Goal: Task Accomplishment & Management: Use online tool/utility

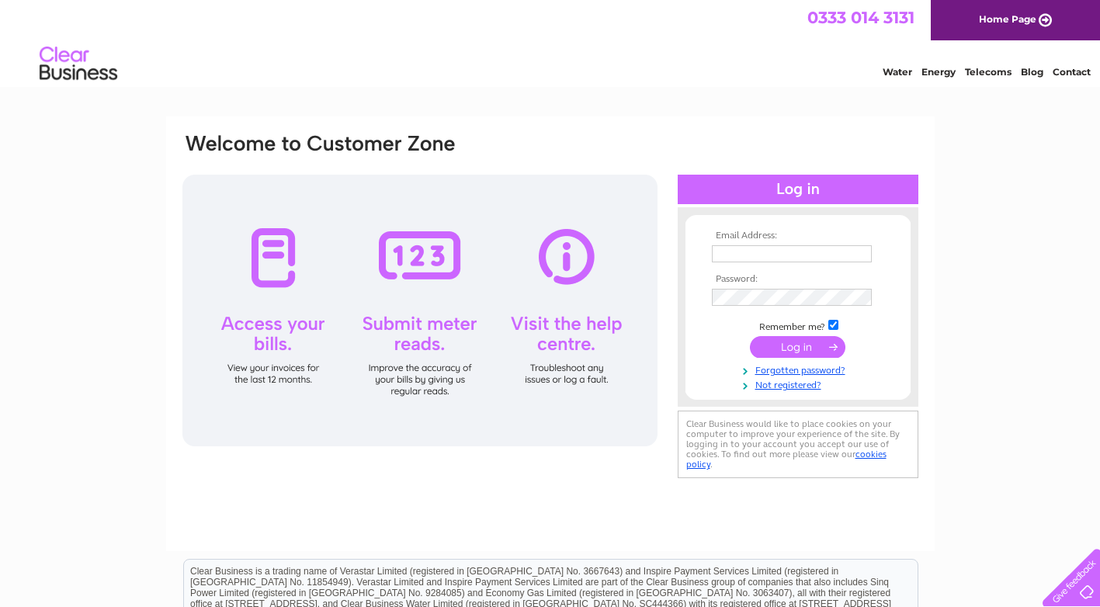
type input "[EMAIL_ADDRESS][DOMAIN_NAME]"
click at [805, 346] on input "submit" at bounding box center [797, 347] width 95 height 22
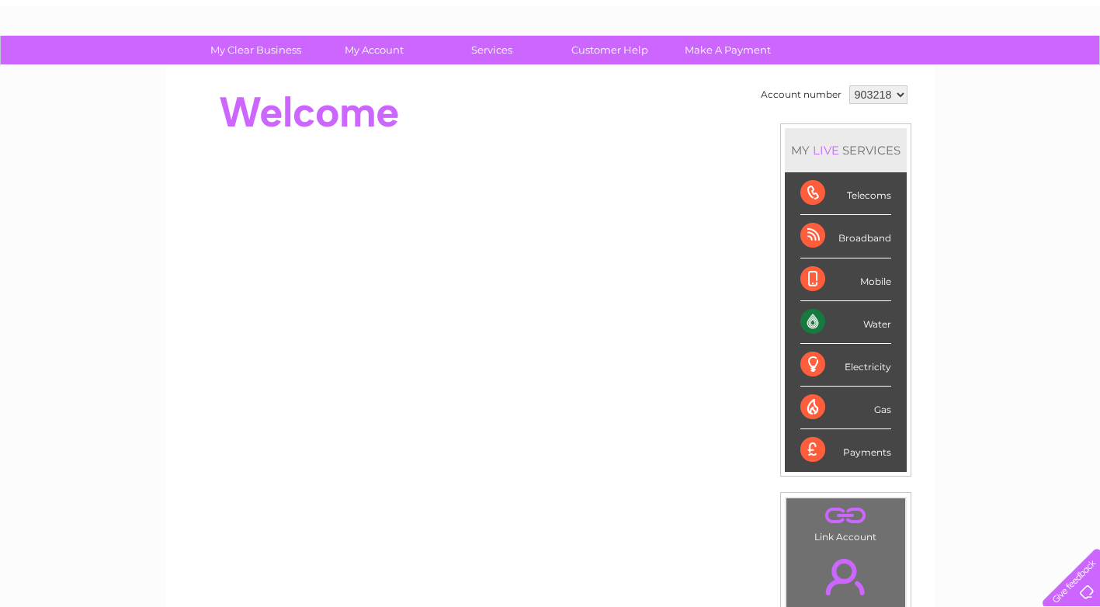
scroll to position [78, 0]
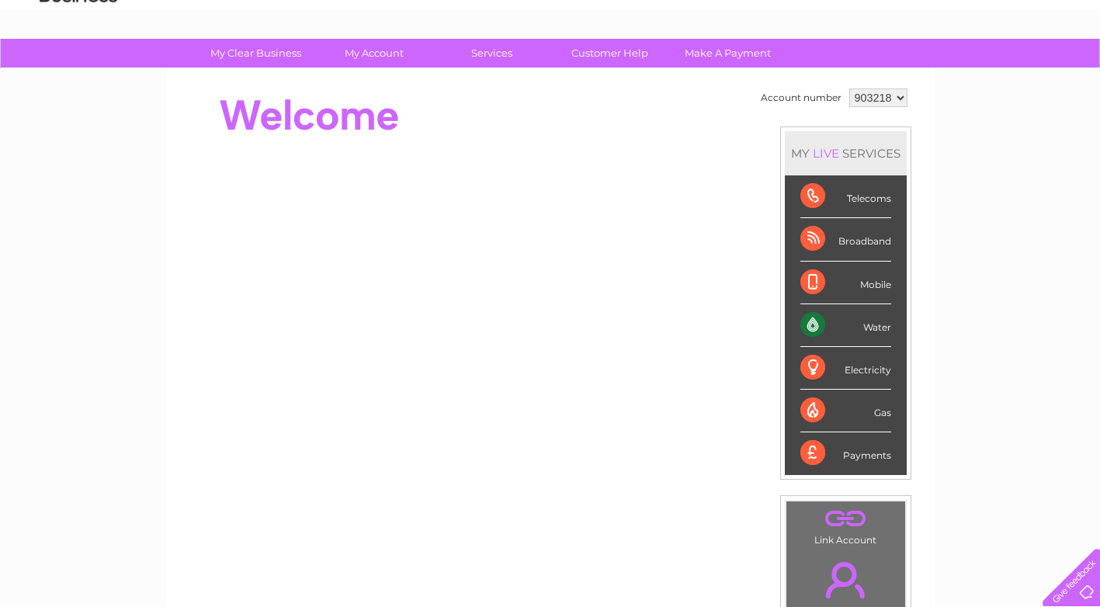
click at [811, 366] on div "Electricity" at bounding box center [845, 368] width 91 height 43
click at [817, 326] on div "Water" at bounding box center [845, 325] width 91 height 43
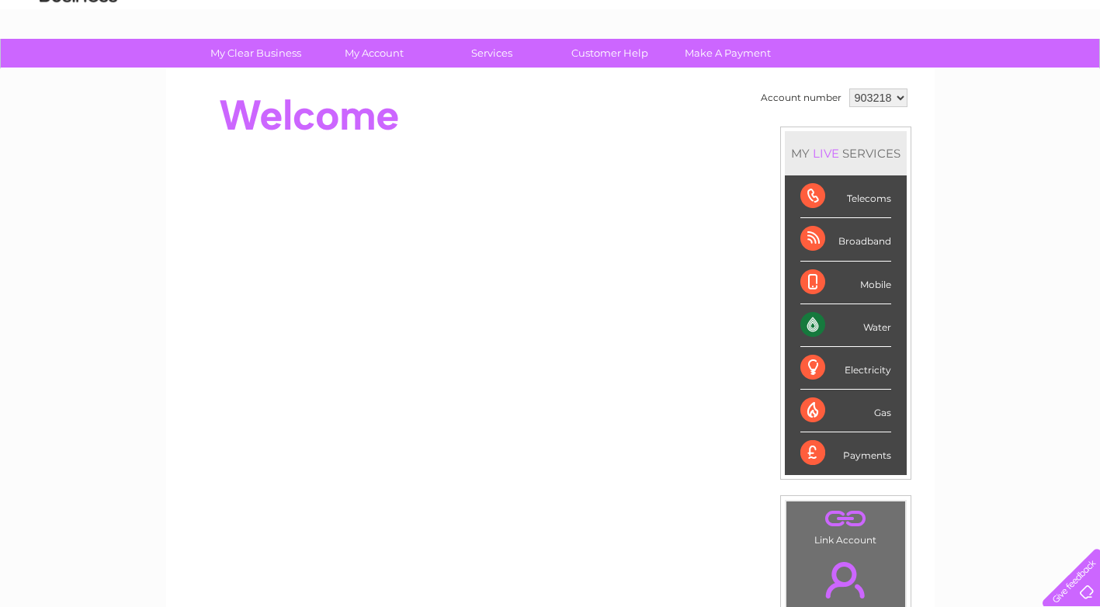
click at [817, 326] on div "Water" at bounding box center [845, 325] width 91 height 43
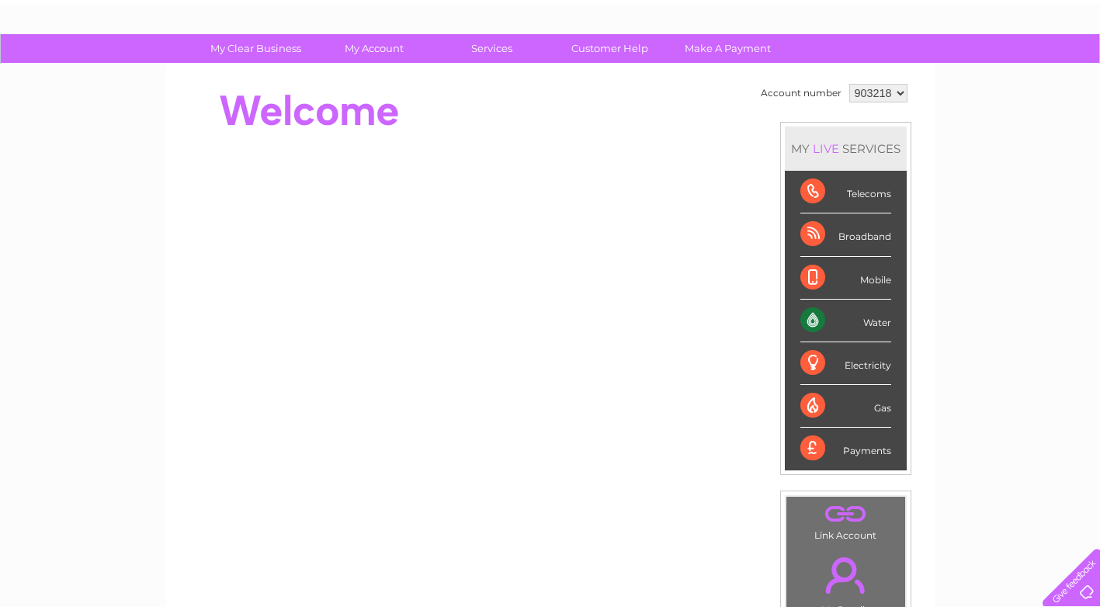
scroll to position [155, 0]
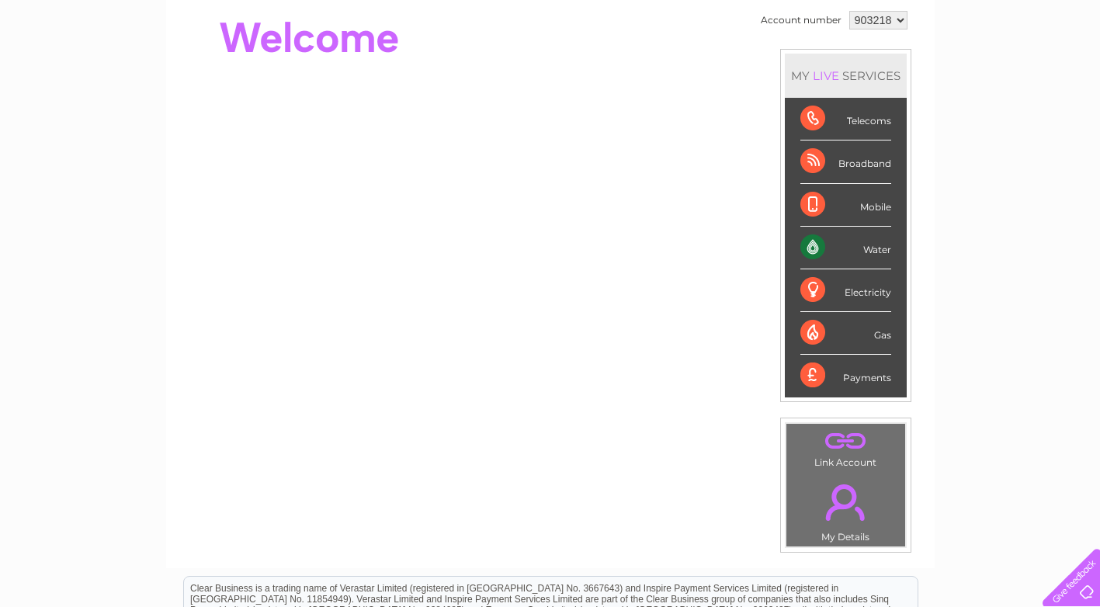
click at [817, 248] on div "Water" at bounding box center [845, 248] width 91 height 43
drag, startPoint x: 817, startPoint y: 248, endPoint x: 886, endPoint y: 248, distance: 69.1
click at [886, 248] on div "Water" at bounding box center [845, 248] width 91 height 43
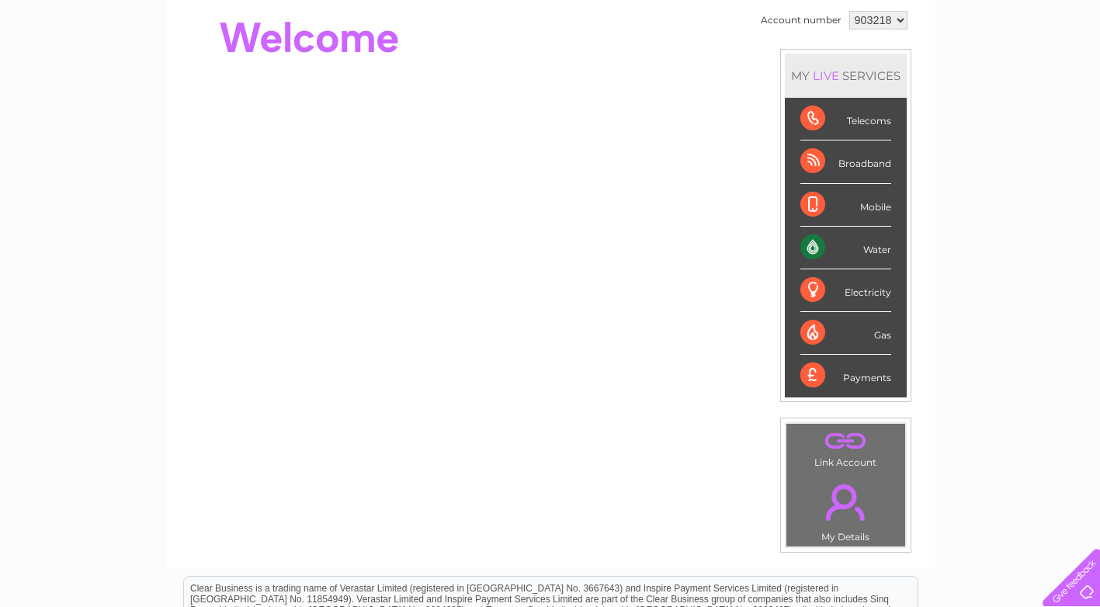
click at [846, 495] on link "." at bounding box center [845, 502] width 111 height 54
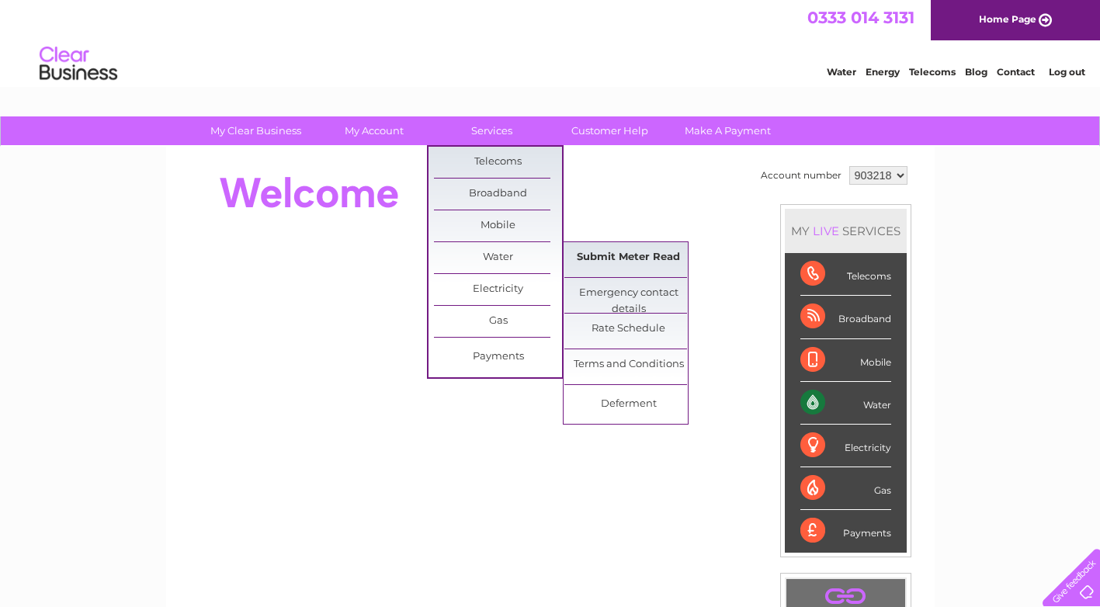
click at [615, 261] on link "Submit Meter Read" at bounding box center [628, 257] width 128 height 31
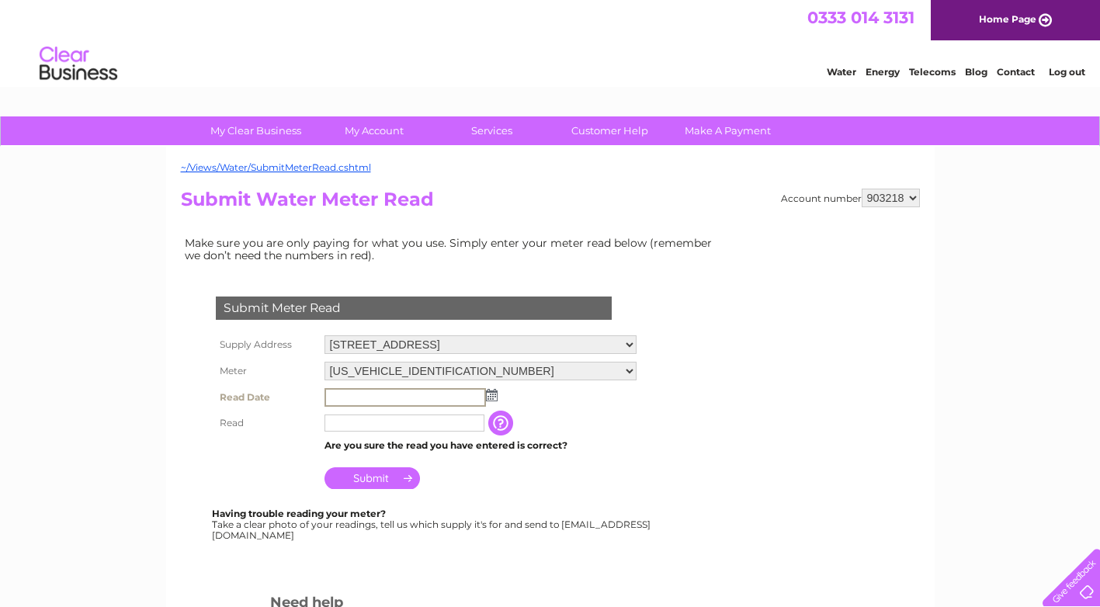
click at [355, 395] on input "text" at bounding box center [404, 397] width 161 height 19
click at [359, 401] on input "text" at bounding box center [404, 397] width 161 height 19
click at [344, 422] on input "text" at bounding box center [404, 422] width 160 height 17
type input "00015"
click at [356, 396] on input "text" at bounding box center [404, 397] width 161 height 19
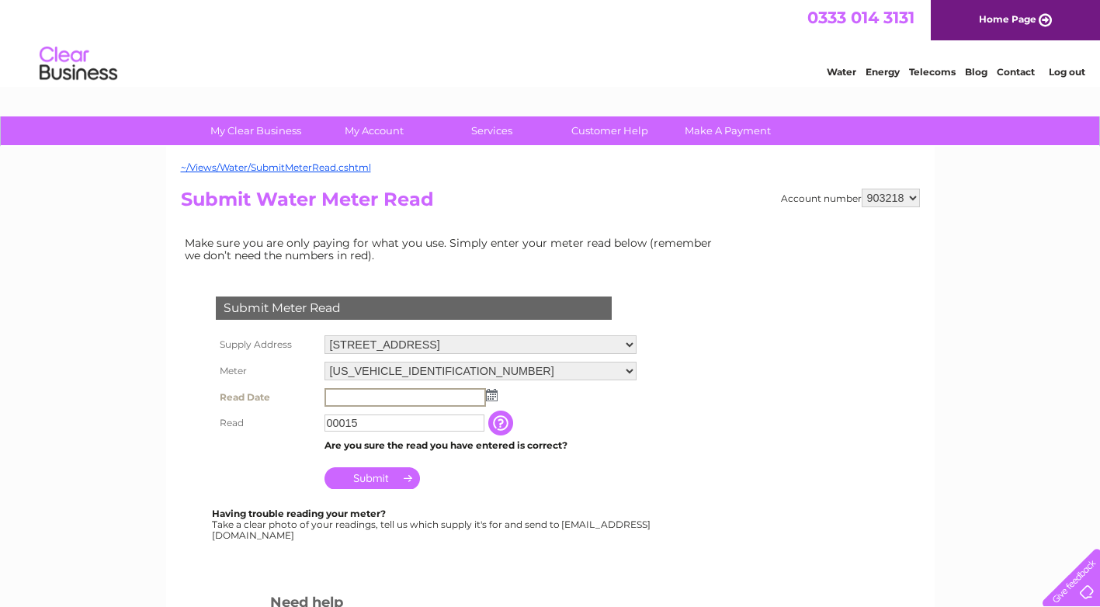
click at [493, 397] on img at bounding box center [492, 395] width 12 height 12
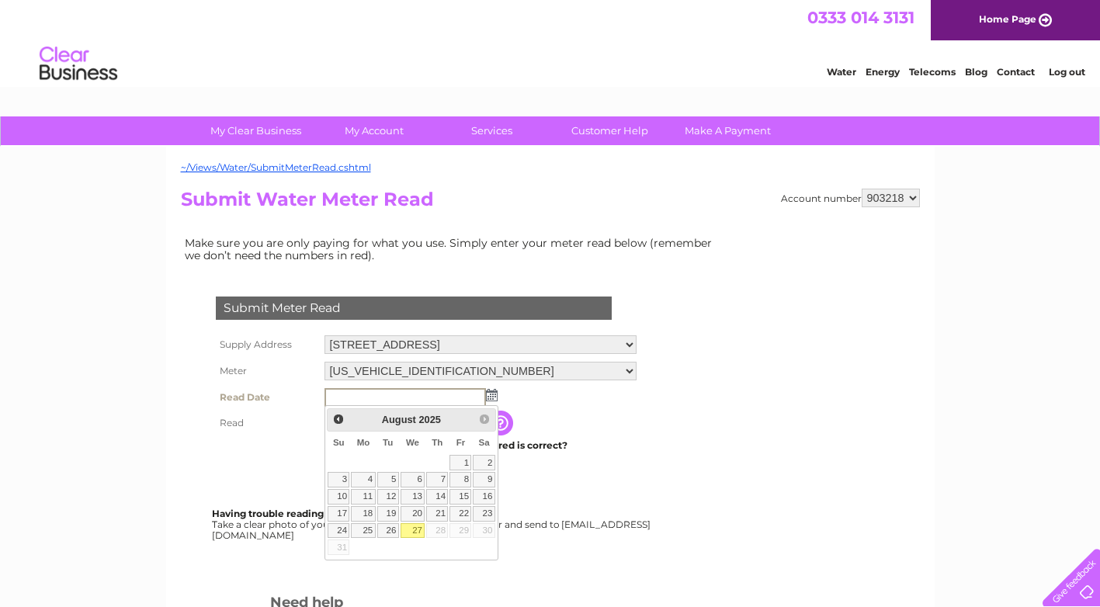
click at [417, 530] on link "27" at bounding box center [413, 531] width 25 height 16
type input "[DATE]"
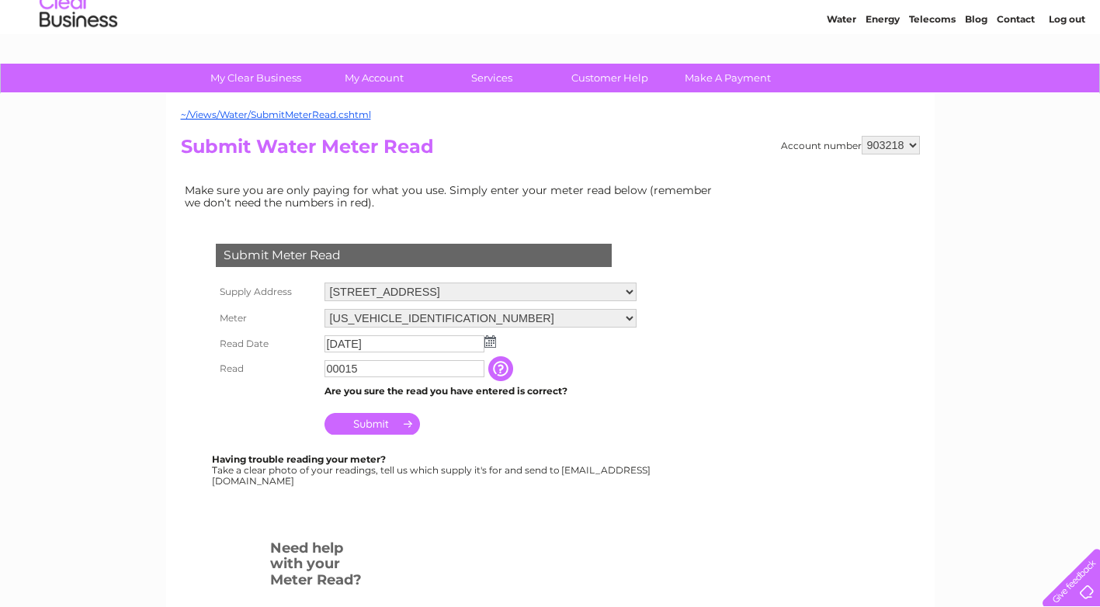
scroll to position [78, 0]
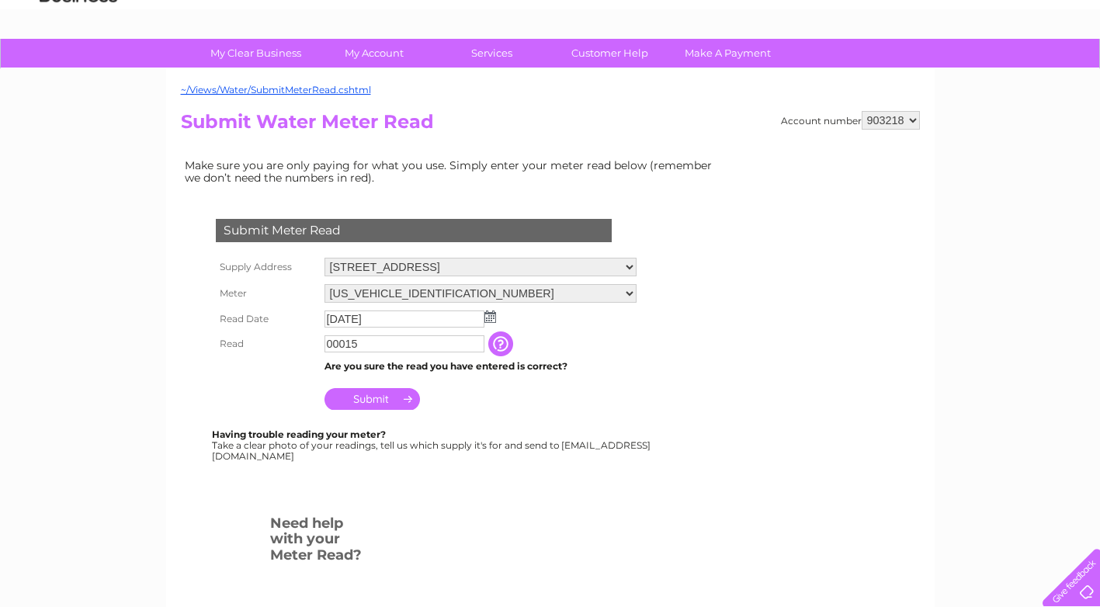
click at [501, 346] on input "button" at bounding box center [502, 343] width 28 height 25
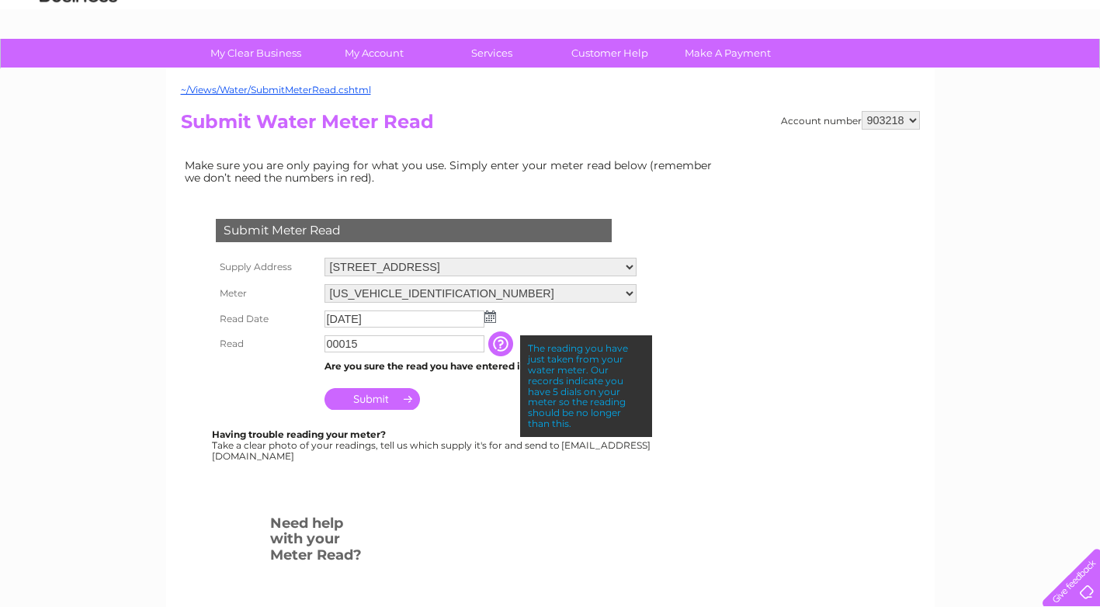
click at [368, 399] on input "Submit" at bounding box center [371, 399] width 95 height 22
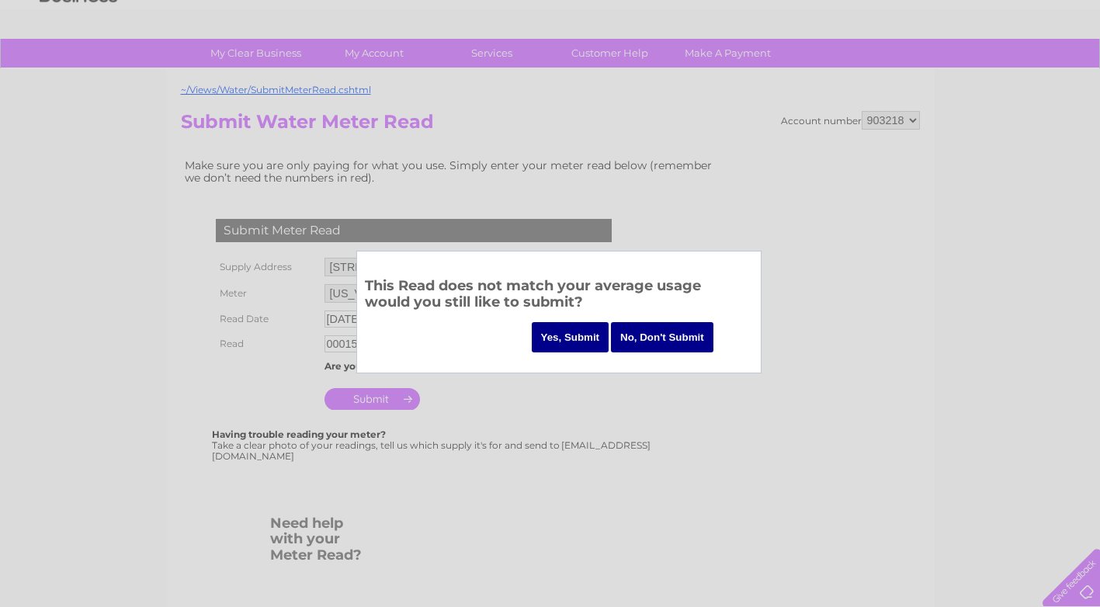
click at [680, 336] on input "No, Don't Submit" at bounding box center [662, 337] width 102 height 30
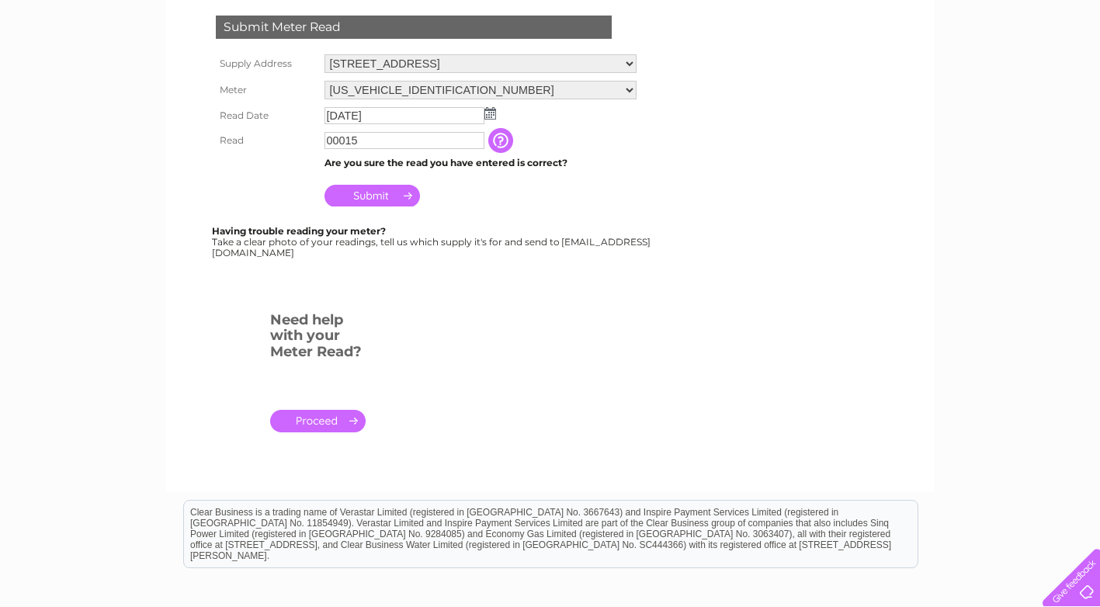
scroll to position [310, 0]
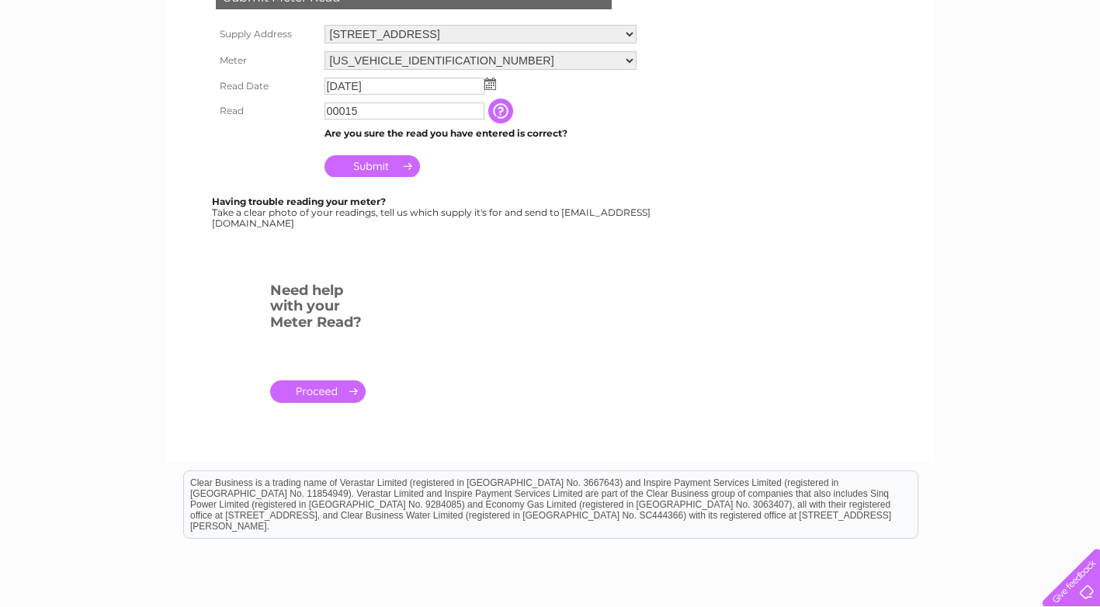
click at [323, 394] on link "." at bounding box center [317, 391] width 95 height 23
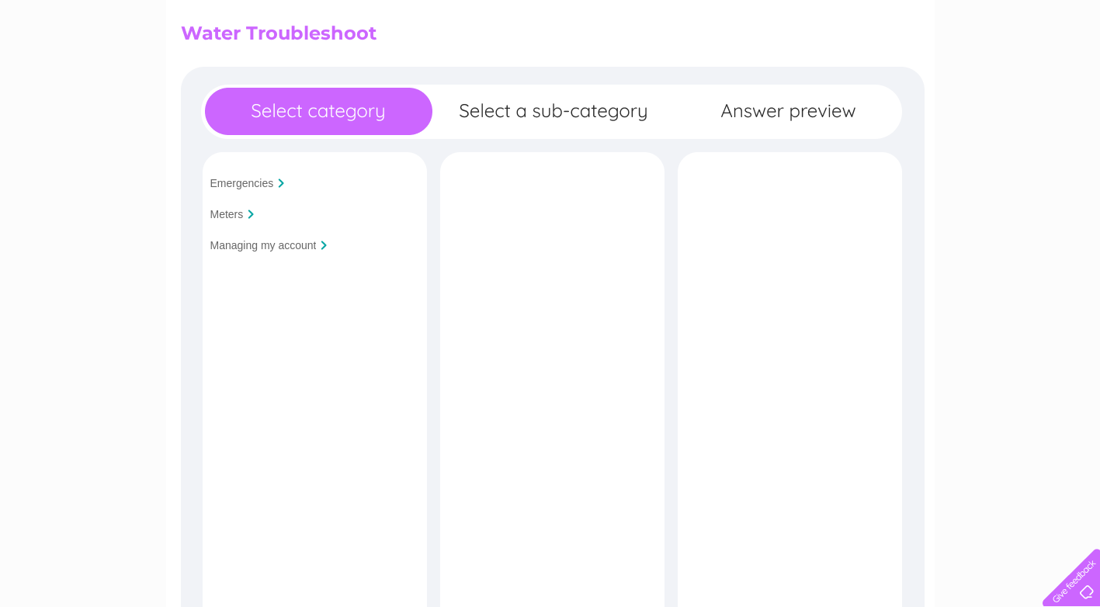
scroll to position [78, 0]
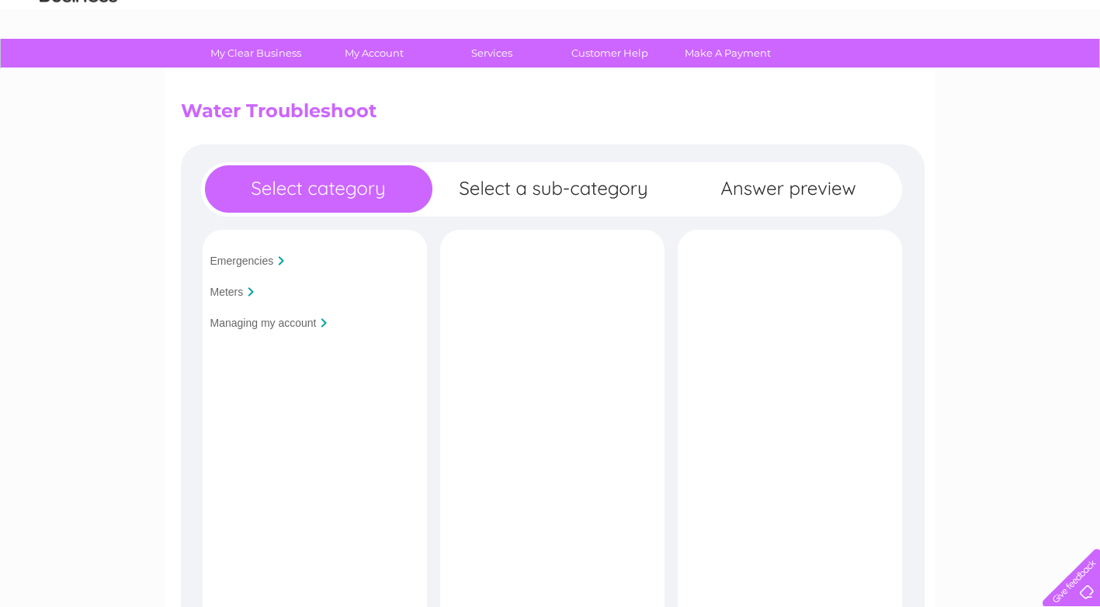
click at [238, 293] on input "Meters" at bounding box center [226, 292] width 33 height 12
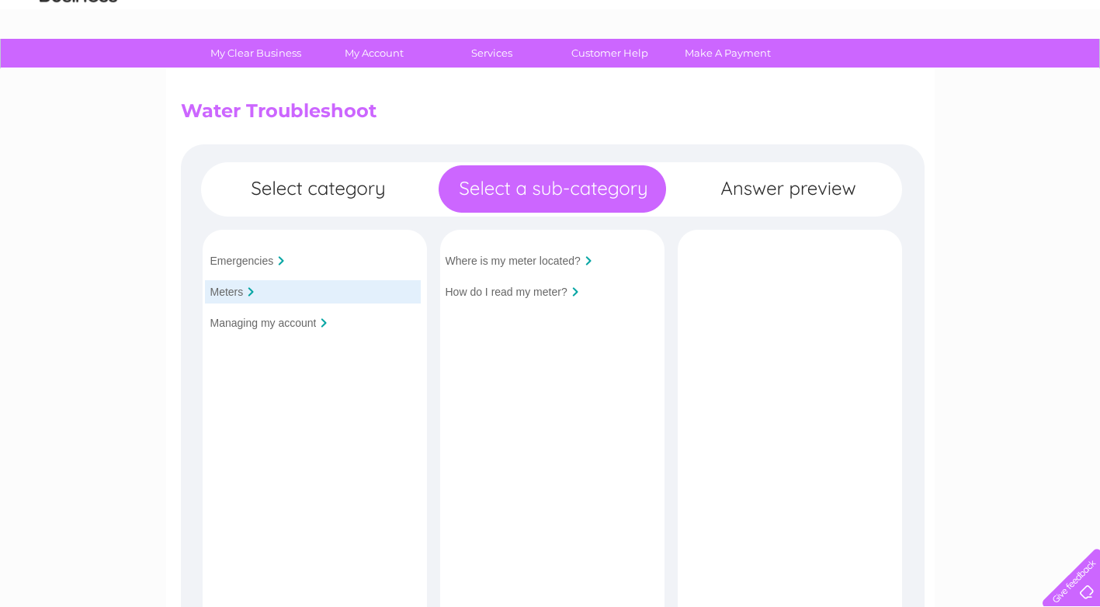
click at [553, 291] on input "How do I read my meter?" at bounding box center [507, 292] width 122 height 12
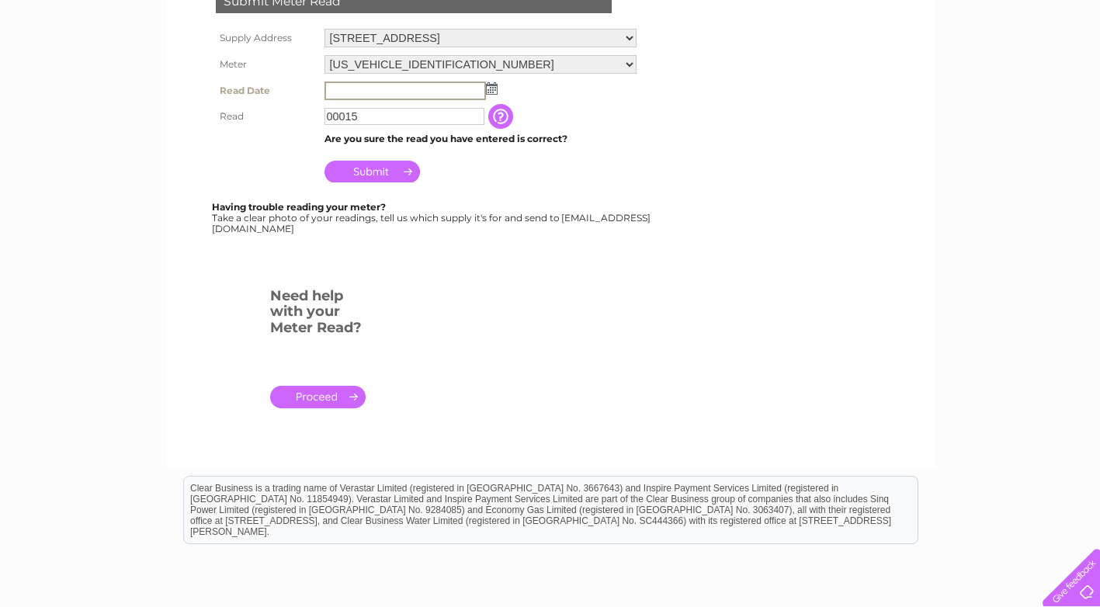
click at [353, 90] on input "text" at bounding box center [404, 90] width 161 height 19
click at [492, 91] on img at bounding box center [490, 87] width 12 height 12
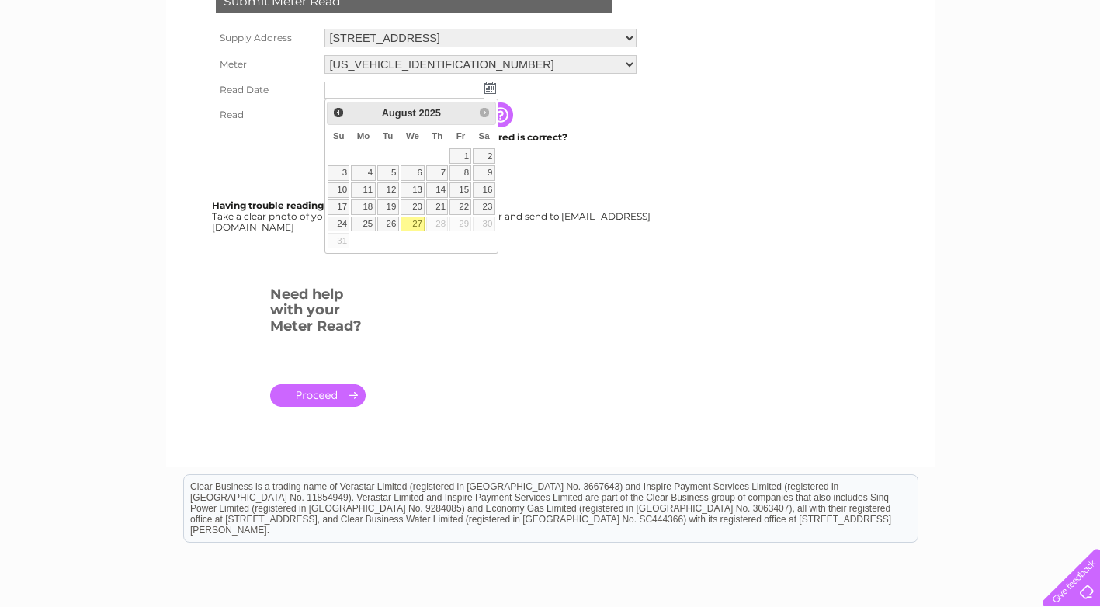
click at [418, 227] on link "27" at bounding box center [413, 225] width 25 height 16
type input "2025/08/27"
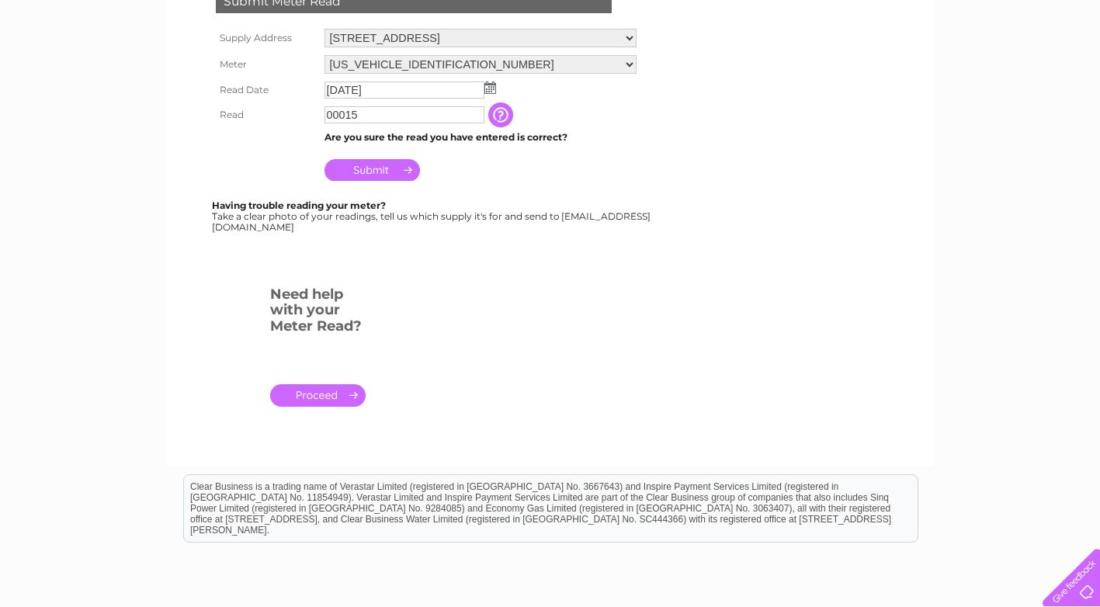
click at [383, 168] on input "Submit" at bounding box center [371, 170] width 95 height 22
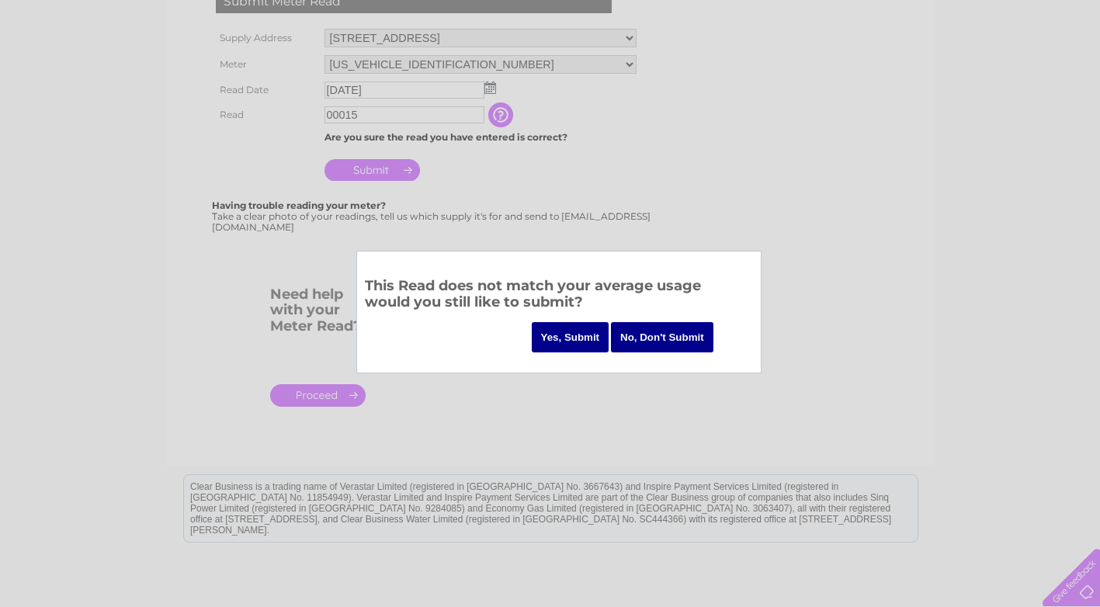
click at [521, 397] on div at bounding box center [550, 303] width 1100 height 607
click at [693, 342] on input "No, Don't Submit" at bounding box center [662, 337] width 102 height 30
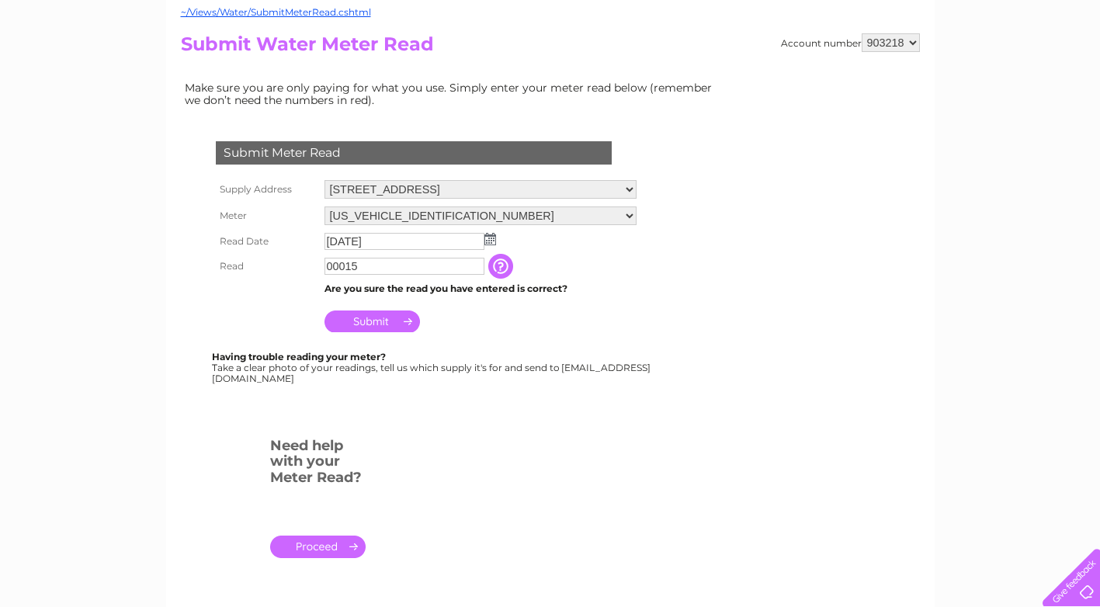
scroll to position [233, 0]
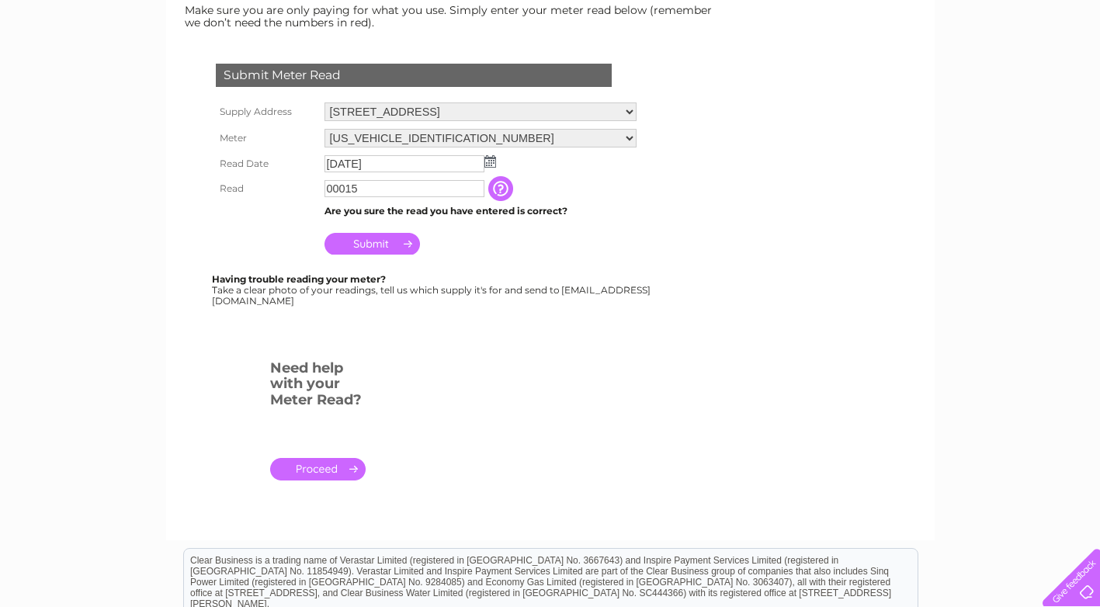
click at [373, 245] on input "Submit" at bounding box center [371, 244] width 95 height 22
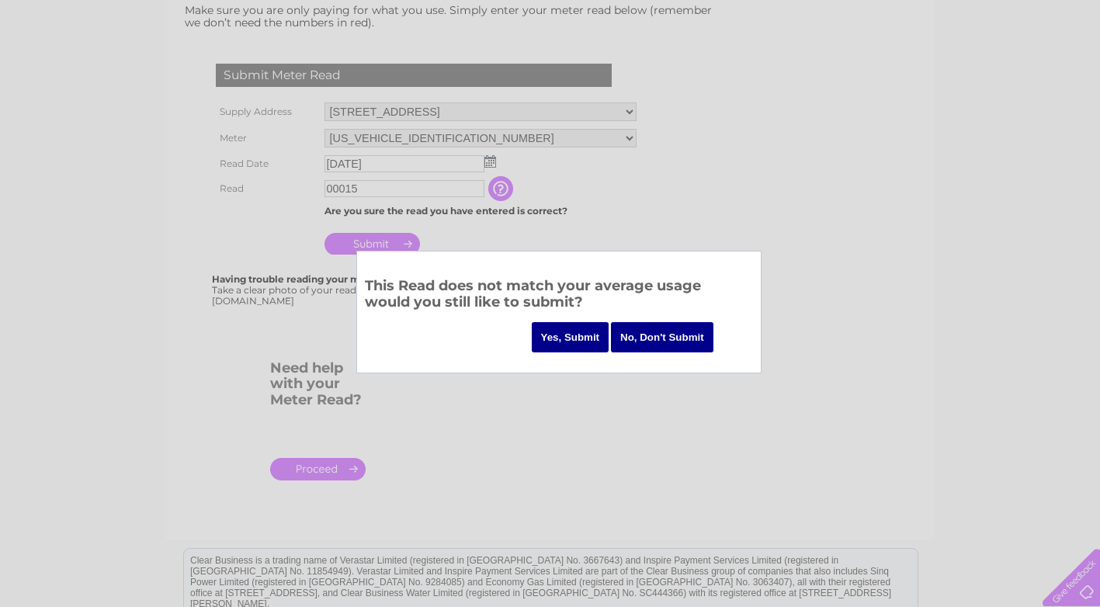
click at [577, 444] on div at bounding box center [550, 303] width 1100 height 607
click at [694, 342] on input "No, Don't Submit" at bounding box center [662, 337] width 102 height 30
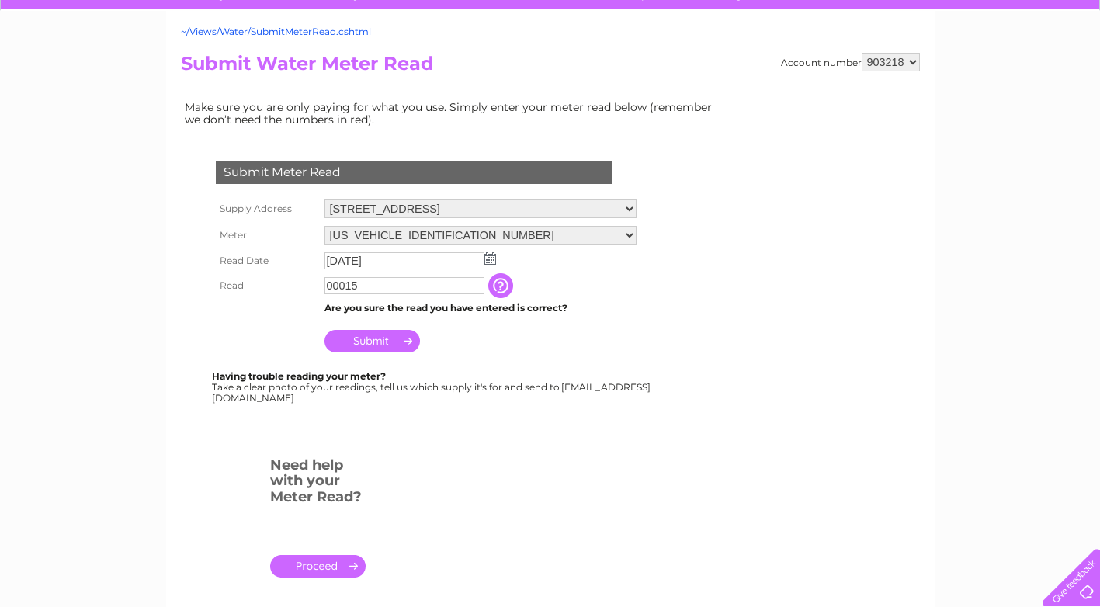
scroll to position [0, 0]
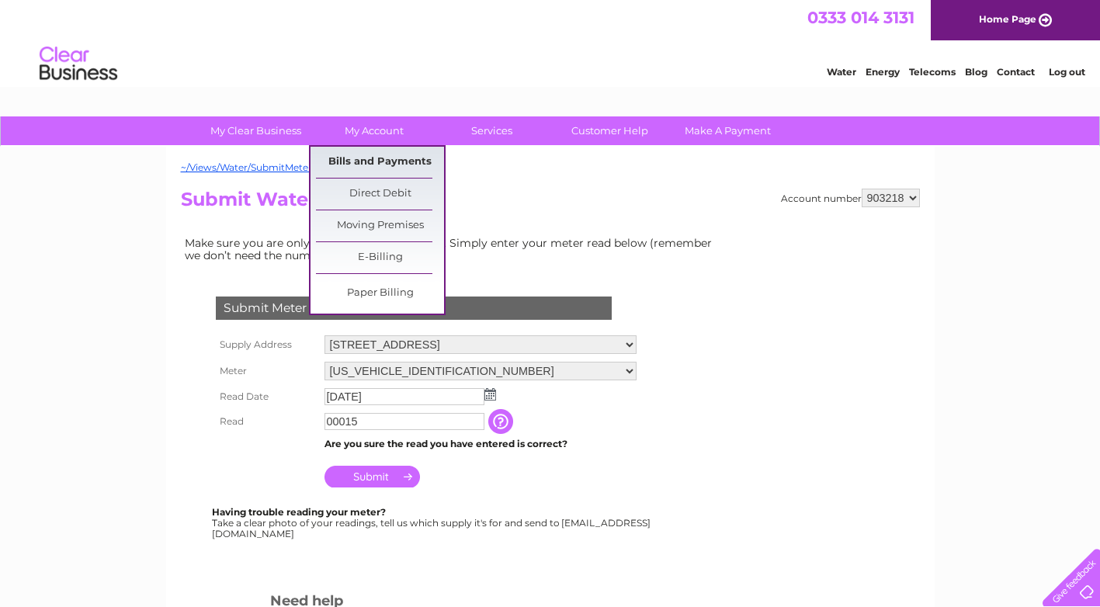
click at [388, 157] on link "Bills and Payments" at bounding box center [380, 162] width 128 height 31
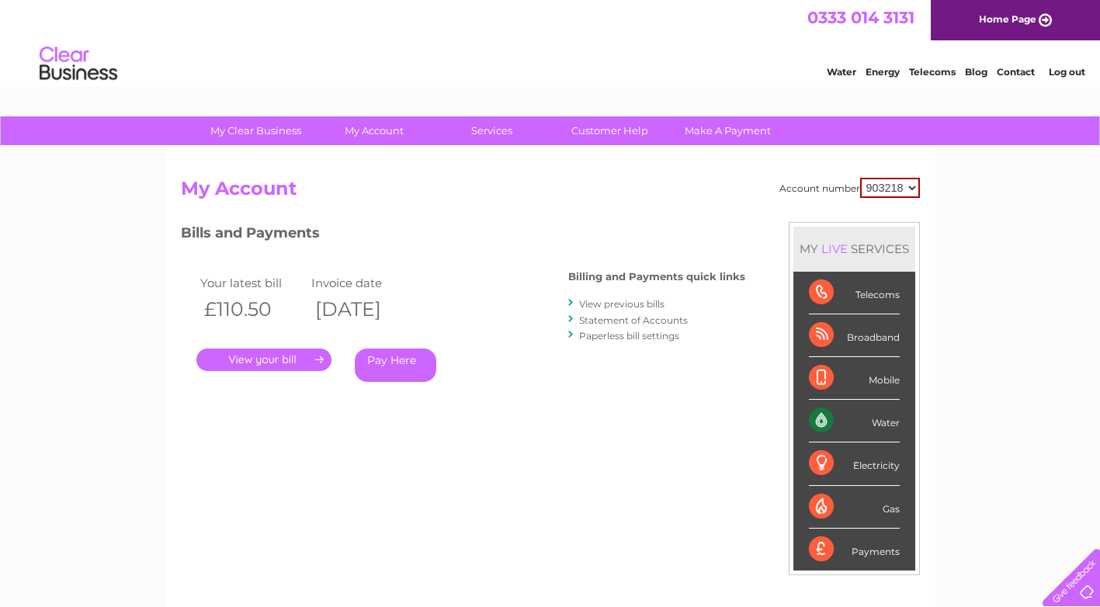
click at [290, 356] on link "." at bounding box center [263, 360] width 135 height 23
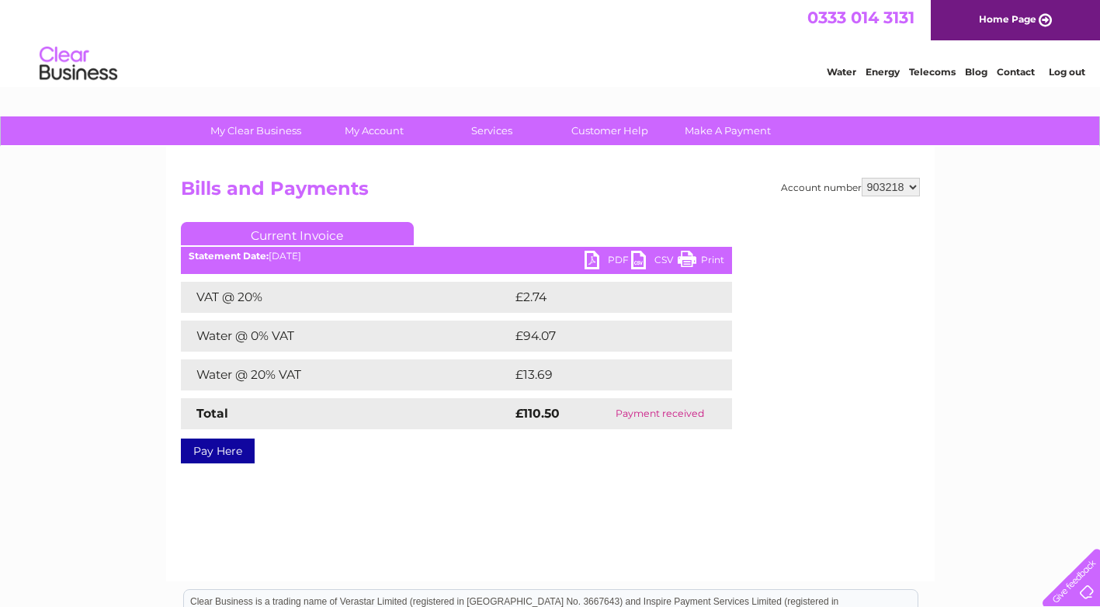
click at [344, 234] on link "Current Invoice" at bounding box center [297, 233] width 233 height 23
click at [734, 413] on div "Account number 903218 Bills and Payments Current Invoice PDF CSV Print £2.74" at bounding box center [550, 318] width 739 height 280
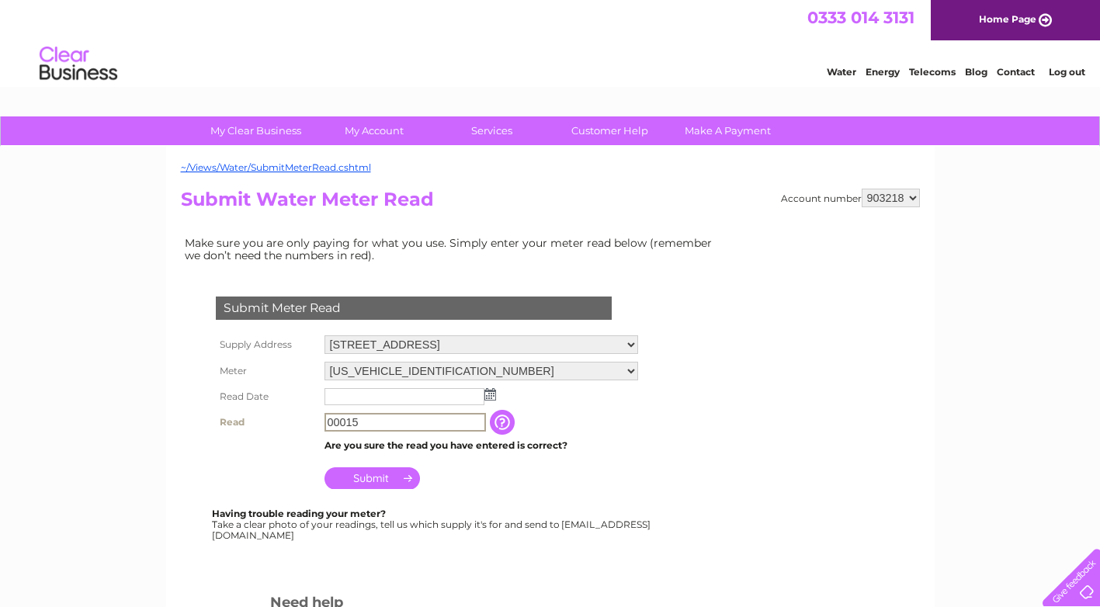
drag, startPoint x: 344, startPoint y: 420, endPoint x: 328, endPoint y: 421, distance: 15.6
click at [328, 421] on input "00015" at bounding box center [404, 422] width 161 height 19
type input "15"
click at [342, 396] on input "text" at bounding box center [404, 397] width 161 height 19
click at [492, 396] on img at bounding box center [492, 395] width 12 height 12
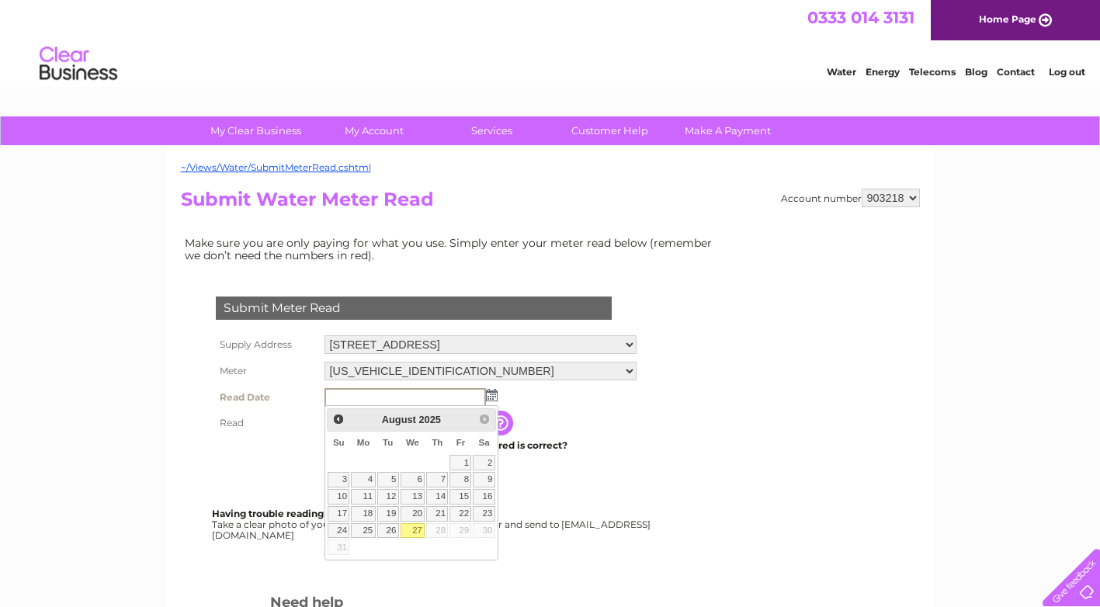
click at [418, 533] on link "27" at bounding box center [413, 531] width 25 height 16
type input "[DATE]"
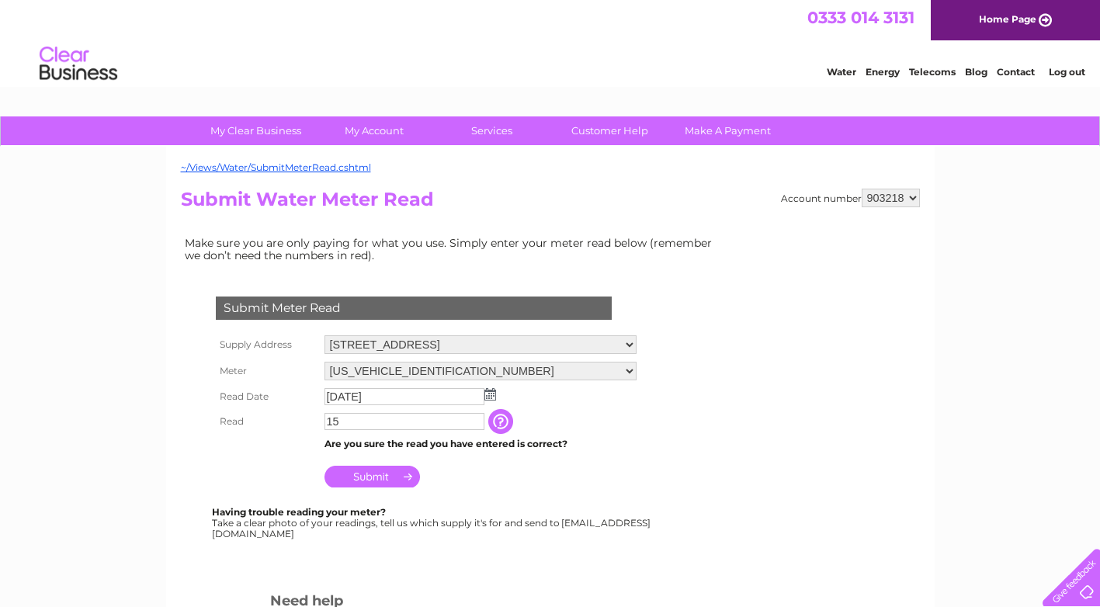
click at [383, 476] on input "Submit" at bounding box center [371, 477] width 95 height 22
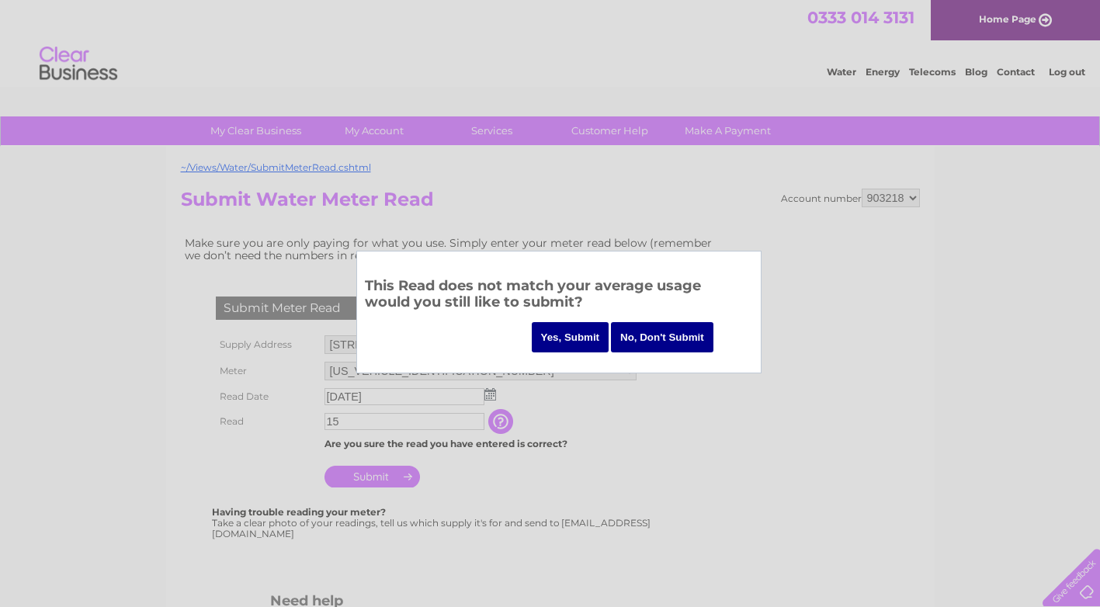
click at [609, 515] on div at bounding box center [550, 303] width 1100 height 607
click at [659, 341] on input "No, Don't Submit" at bounding box center [662, 337] width 102 height 30
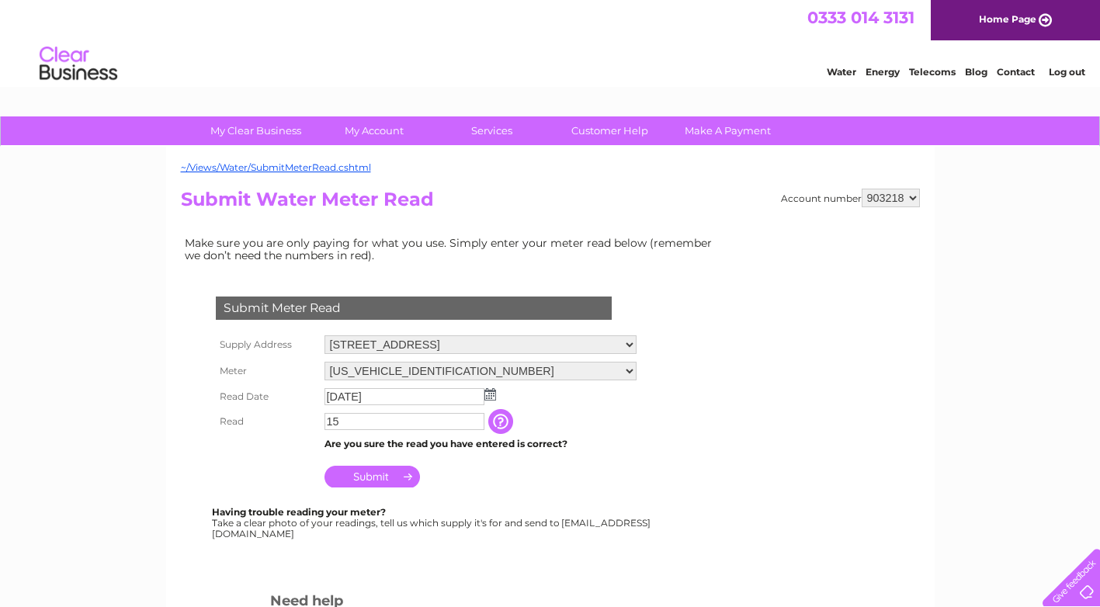
click at [349, 421] on input "15" at bounding box center [404, 421] width 160 height 17
